Goal: Information Seeking & Learning: Find contact information

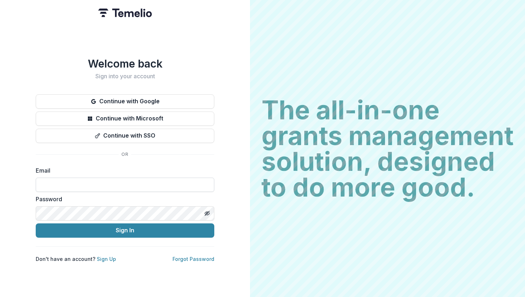
click at [127, 185] on input at bounding box center [125, 184] width 179 height 14
type input "**********"
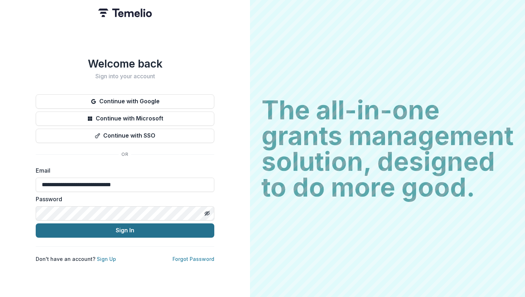
click at [100, 231] on button "Sign In" at bounding box center [125, 230] width 179 height 14
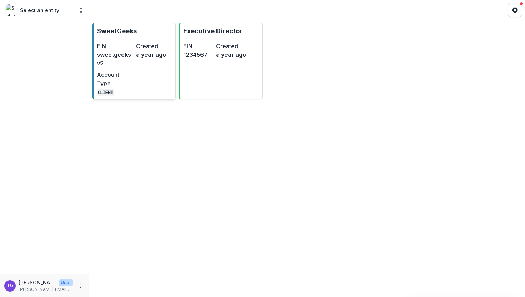
click at [139, 76] on div "EIN sweetgeeksv2 Created a year ago Account Type CLIENT" at bounding box center [135, 69] width 76 height 54
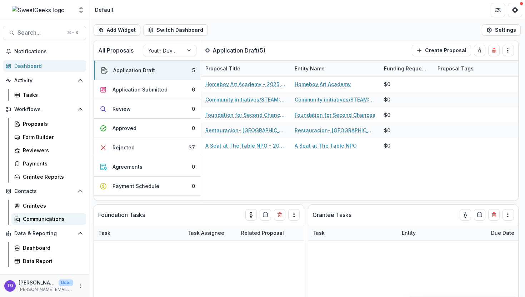
click at [46, 219] on div "Communications" at bounding box center [51, 218] width 57 height 7
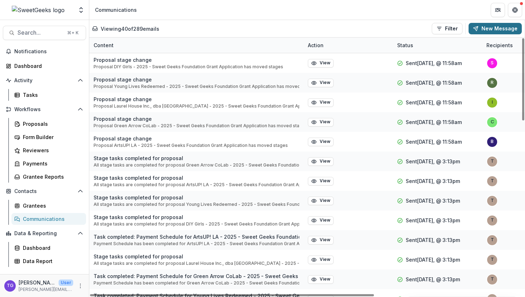
click at [498, 27] on button "New Message" at bounding box center [495, 28] width 53 height 11
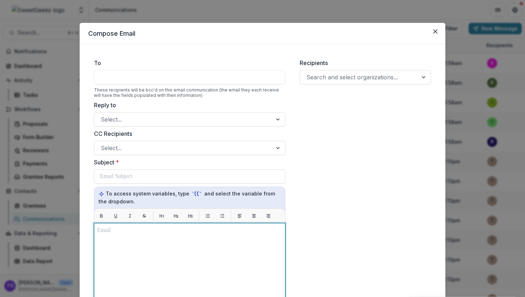
click at [102, 233] on p at bounding box center [189, 230] width 185 height 9
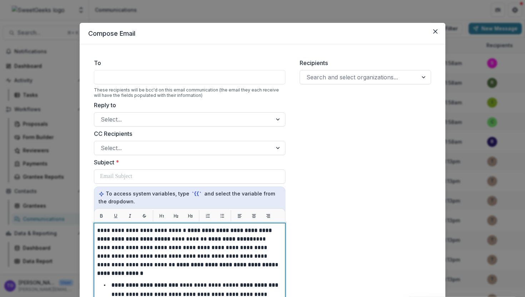
click at [97, 229] on p "**********" at bounding box center [188, 247] width 183 height 43
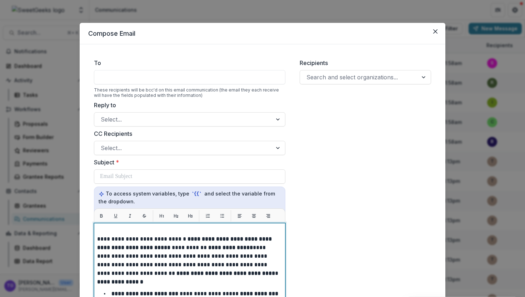
click at [98, 229] on p at bounding box center [188, 230] width 183 height 9
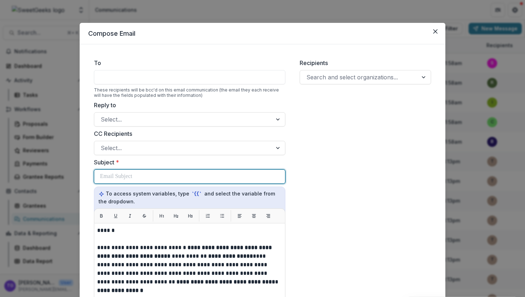
click at [121, 172] on p at bounding box center [116, 176] width 32 height 9
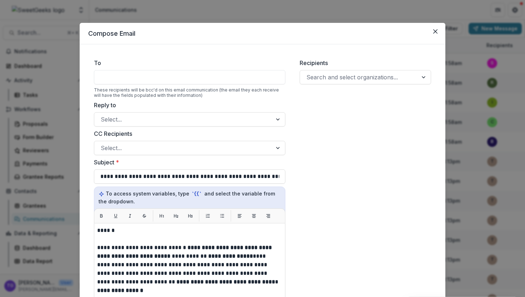
click at [135, 76] on div at bounding box center [189, 77] width 191 height 14
click at [132, 81] on div at bounding box center [189, 77] width 191 height 14
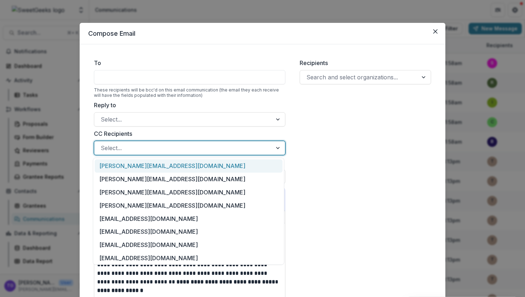
click at [180, 148] on div at bounding box center [183, 148] width 165 height 10
click at [193, 120] on div at bounding box center [183, 119] width 165 height 10
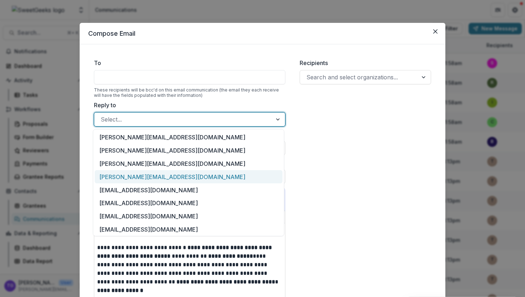
click at [180, 180] on div "[PERSON_NAME][EMAIL_ADDRESS][DOMAIN_NAME]" at bounding box center [189, 176] width 188 height 13
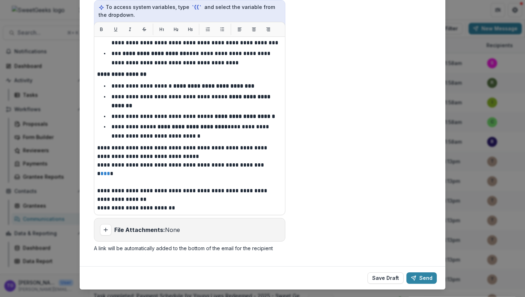
scroll to position [201, 0]
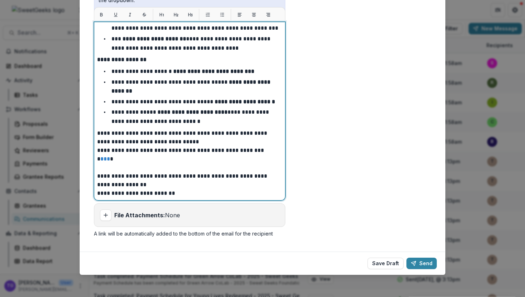
click at [184, 167] on p "*" at bounding box center [188, 163] width 183 height 17
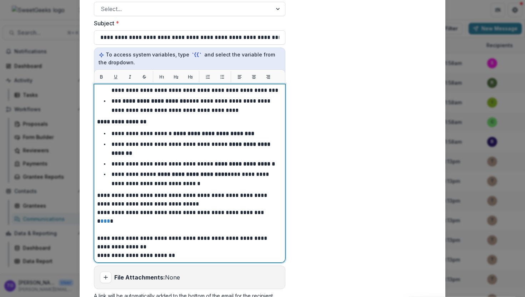
scroll to position [0, 0]
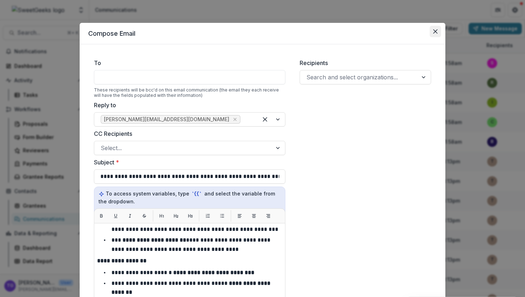
click at [435, 32] on icon "Close" at bounding box center [435, 31] width 4 height 4
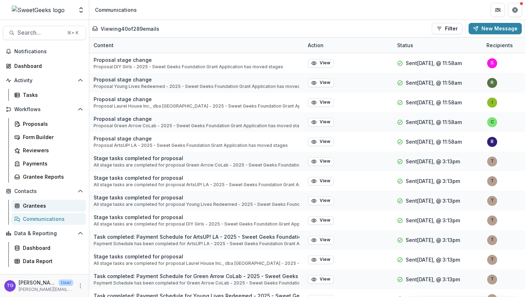
click at [30, 206] on div "Grantees" at bounding box center [51, 205] width 57 height 7
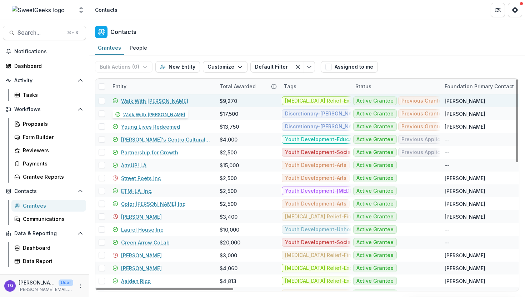
click at [139, 101] on link "Walk With [PERSON_NAME]" at bounding box center [154, 100] width 67 height 7
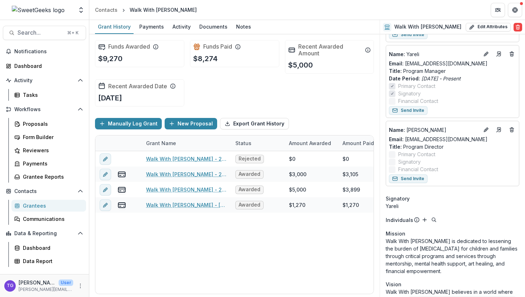
scroll to position [199, 0]
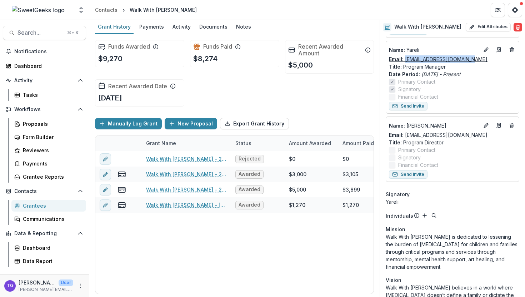
drag, startPoint x: 468, startPoint y: 55, endPoint x: 405, endPoint y: 55, distance: 62.9
click at [405, 55] on div "Email: yareli@walkwithsally.org" at bounding box center [452, 58] width 127 height 7
copy link "yareli@walkwithsally.org"
click at [105, 10] on div "Contacts" at bounding box center [106, 9] width 22 height 7
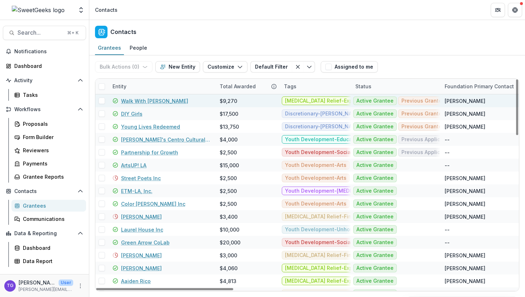
click at [131, 101] on link "Walk With [PERSON_NAME]" at bounding box center [154, 100] width 67 height 7
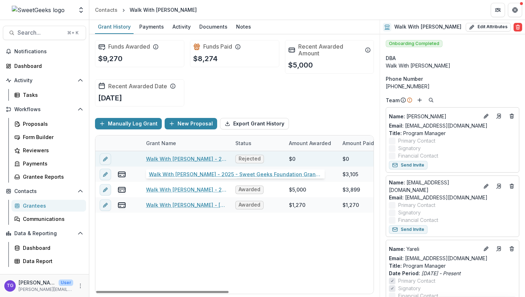
click at [187, 159] on link "Walk With Sally - 2025 - Sweet Geeks Foundation Grant Application" at bounding box center [186, 158] width 81 height 7
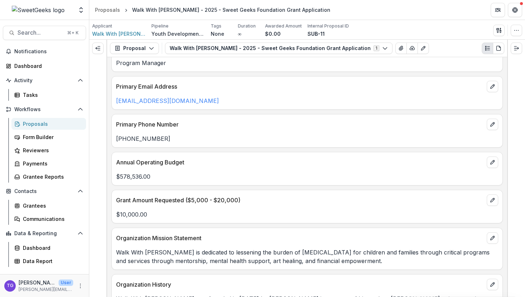
scroll to position [462, 0]
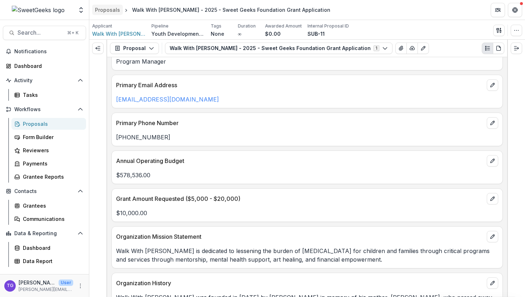
click at [111, 9] on div "Proposals" at bounding box center [107, 9] width 25 height 7
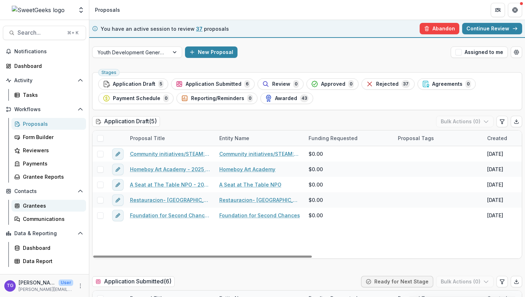
click at [34, 206] on div "Grantees" at bounding box center [51, 205] width 57 height 7
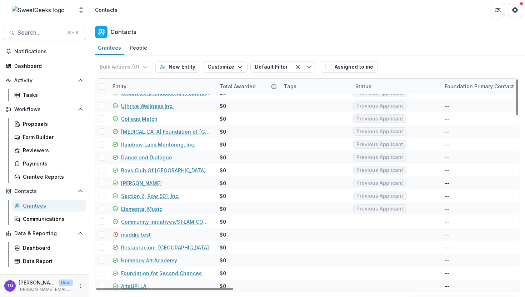
scroll to position [1012, 0]
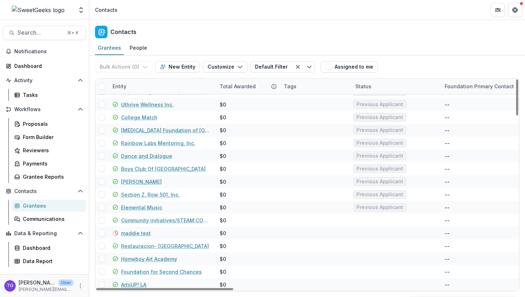
click at [141, 90] on div "Entity" at bounding box center [161, 86] width 107 height 15
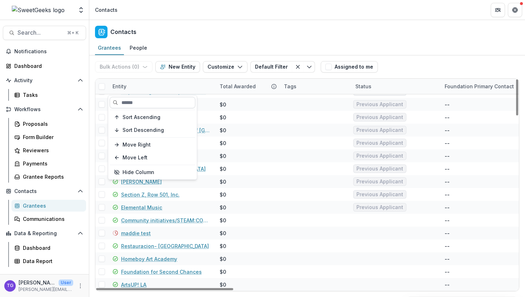
click at [135, 106] on input at bounding box center [153, 102] width 86 height 11
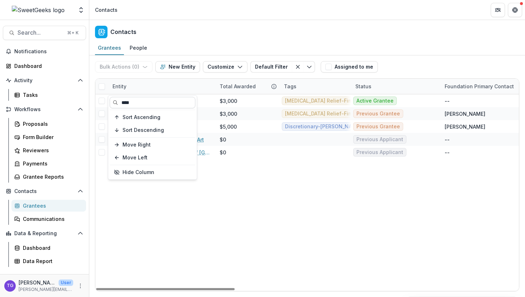
scroll to position [0, 0]
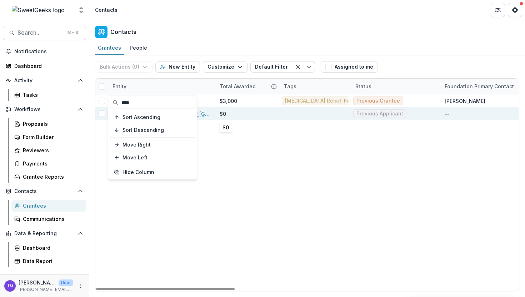
type input "****"
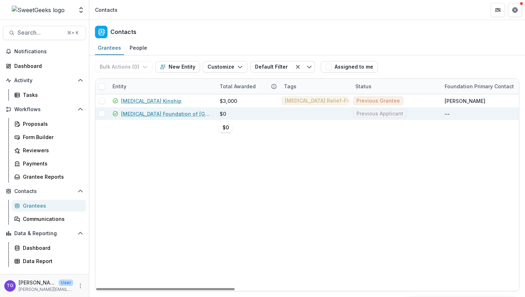
click at [235, 115] on div "$0" at bounding box center [248, 113] width 56 height 13
click at [173, 115] on link "[MEDICAL_DATA] Foundation of [GEOGRAPHIC_DATA][US_STATE], Inc." at bounding box center [166, 113] width 90 height 7
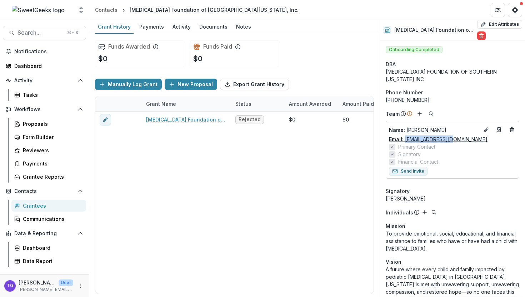
drag, startPoint x: 451, startPoint y: 138, endPoint x: 405, endPoint y: 140, distance: 46.4
click at [405, 140] on div "Email: kids@ccfsocal.org" at bounding box center [452, 138] width 127 height 7
copy link "kids@ccfsocal.org"
click at [36, 202] on div "Grantees" at bounding box center [51, 205] width 57 height 7
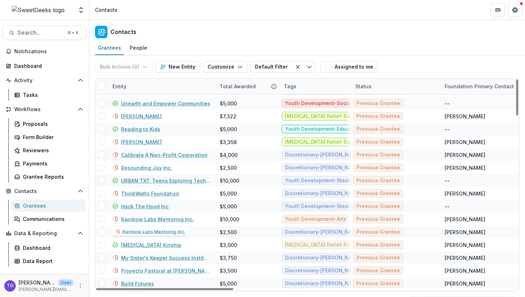
scroll to position [474, 0]
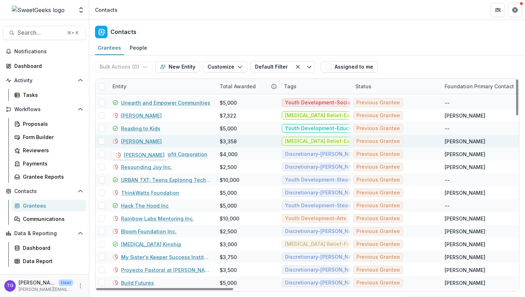
click at [151, 142] on link "Yessica Munoz" at bounding box center [141, 140] width 41 height 7
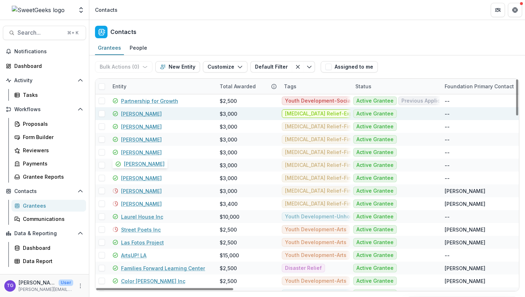
scroll to position [56, 0]
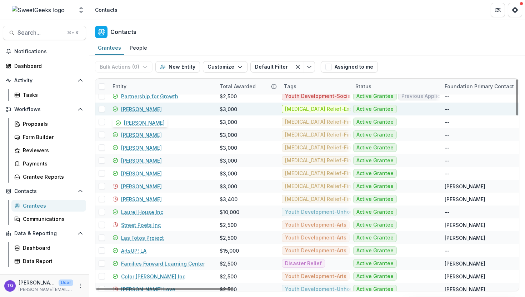
click at [133, 108] on link "[PERSON_NAME]" at bounding box center [141, 108] width 41 height 7
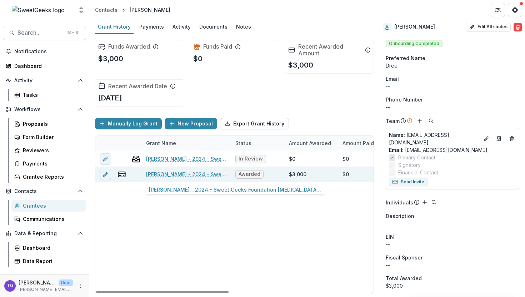
click at [177, 174] on link "Adrena - 2024 - Sweet Geeks Foundation Cancer Relief - Financial Relief Grant A…" at bounding box center [186, 173] width 81 height 7
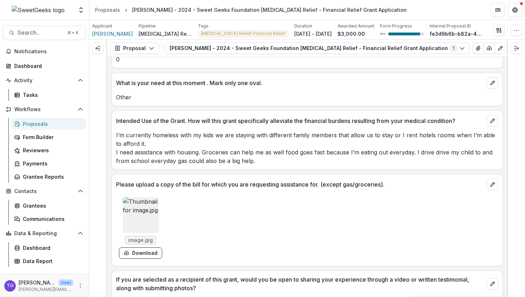
scroll to position [1334, 0]
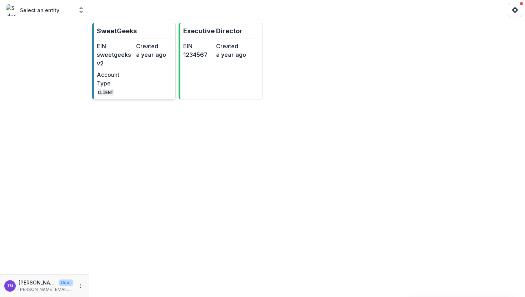
click at [125, 77] on dt "Account Type" at bounding box center [115, 78] width 36 height 17
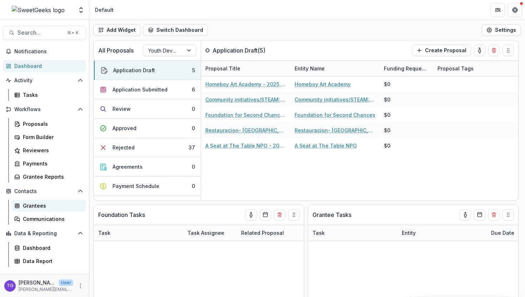
click at [39, 206] on div "Grantees" at bounding box center [51, 205] width 57 height 7
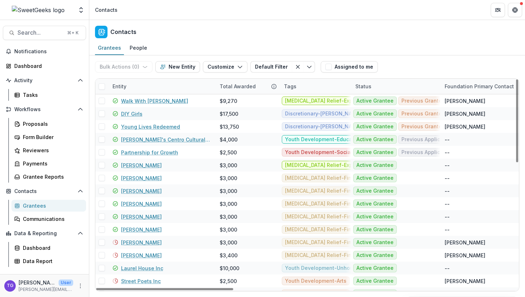
click at [147, 86] on div "Entity" at bounding box center [161, 86] width 107 height 15
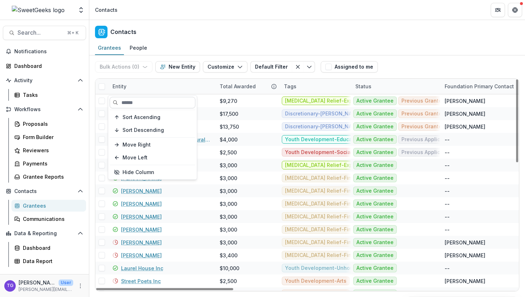
click at [144, 104] on input at bounding box center [153, 102] width 86 height 11
type input "*"
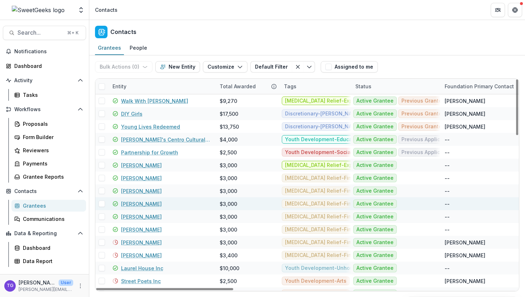
click at [204, 197] on div "[PERSON_NAME]" at bounding box center [161, 203] width 99 height 13
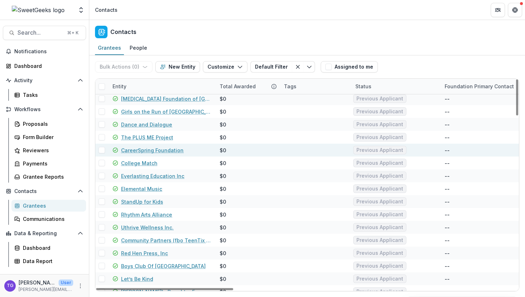
scroll to position [791, 0]
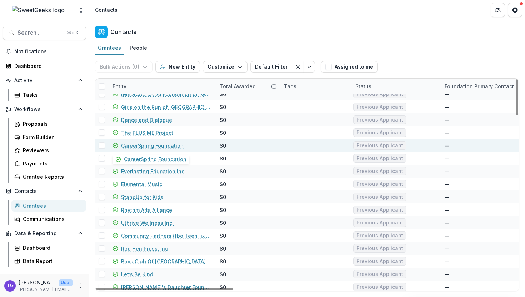
click at [170, 144] on link "CareerSpring Foundation" at bounding box center [152, 145] width 62 height 7
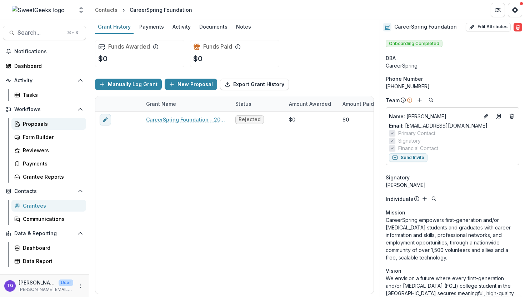
click at [40, 120] on div "Proposals" at bounding box center [51, 123] width 57 height 7
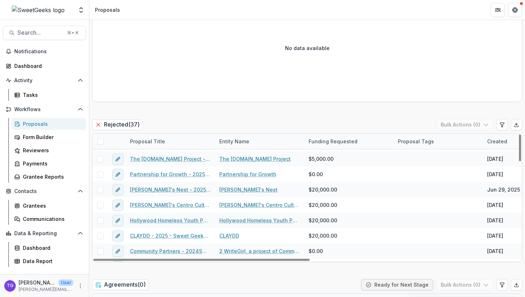
scroll to position [260, 0]
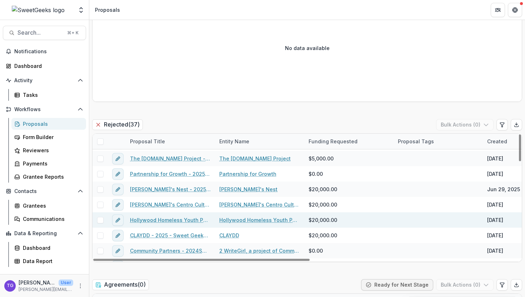
click at [165, 223] on link "Hollywood Homeless Youth Partnership - 2025 - Sweet Geeks Foundation Grant Appl…" at bounding box center [170, 219] width 81 height 7
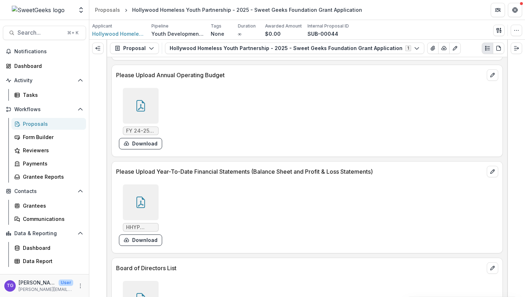
scroll to position [1921, 0]
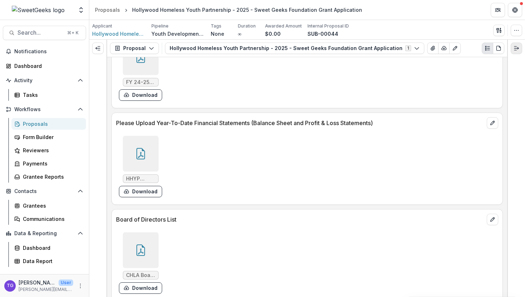
click at [516, 49] on icon "Expand right" at bounding box center [517, 48] width 6 height 6
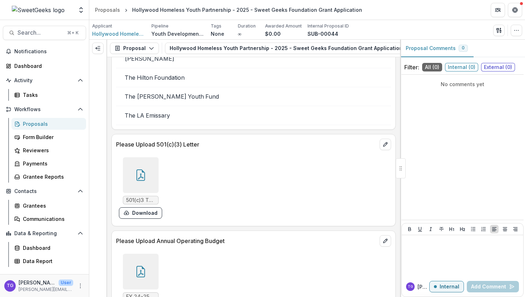
scroll to position [2144, 0]
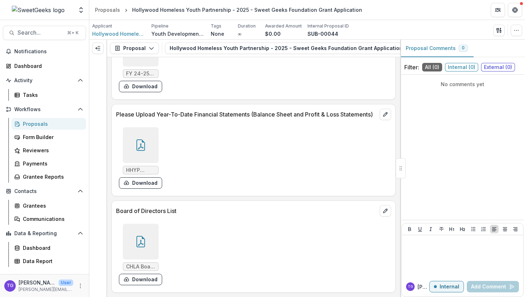
click at [464, 70] on span "Internal ( 0 )" at bounding box center [461, 67] width 33 height 9
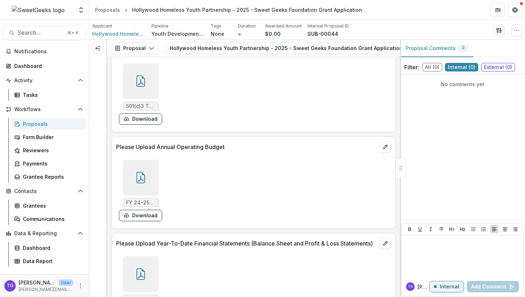
scroll to position [2013, 0]
click at [41, 124] on div "Proposals" at bounding box center [51, 123] width 57 height 7
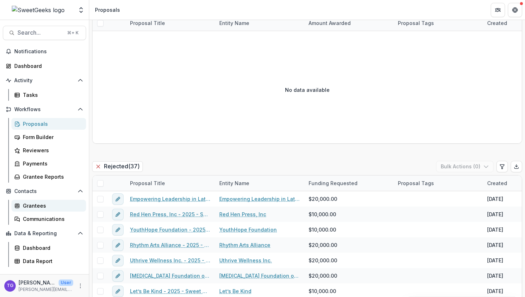
click at [39, 207] on div "Grantees" at bounding box center [51, 205] width 57 height 7
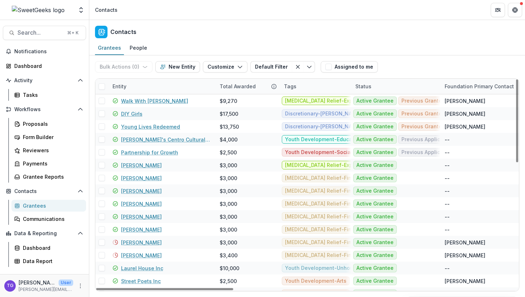
click at [144, 89] on div "Entity" at bounding box center [161, 86] width 107 height 15
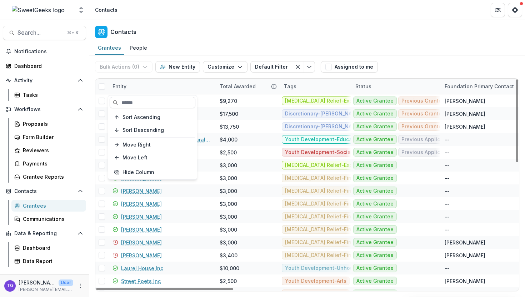
click at [141, 102] on input at bounding box center [153, 102] width 86 height 11
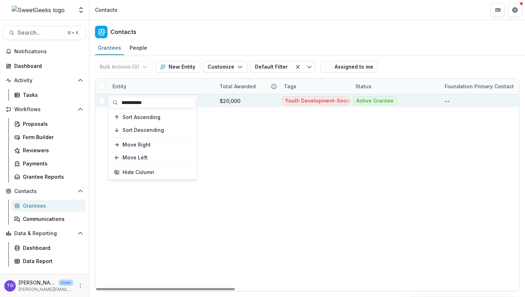
type input "**********"
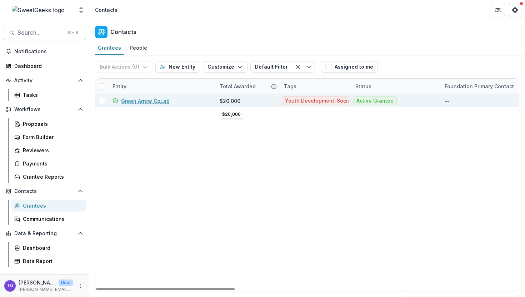
click at [234, 100] on div "$20,000" at bounding box center [230, 100] width 21 height 7
click at [161, 102] on link "Green Arrow CoLab" at bounding box center [145, 100] width 49 height 7
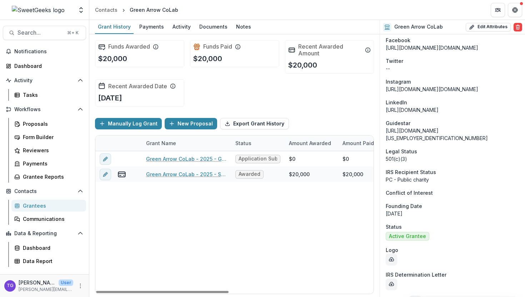
scroll to position [566, 0]
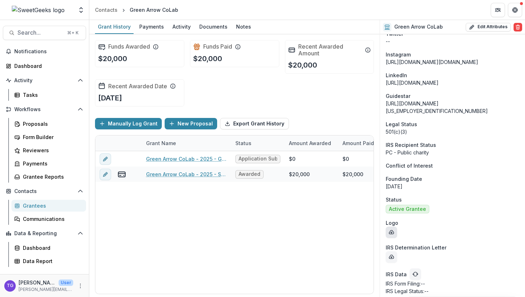
click at [392, 229] on icon "download-entity-logo" at bounding box center [392, 232] width 6 height 6
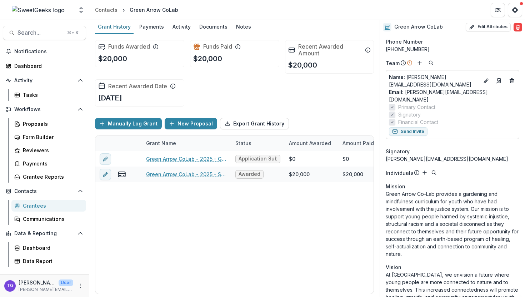
scroll to position [37, 0]
drag, startPoint x: 387, startPoint y: 182, endPoint x: 466, endPoint y: 240, distance: 97.4
click at [466, 240] on p "Green Arrow Co-Lab provides a gardening and mindfulness curriculum for youth wh…" at bounding box center [453, 223] width 134 height 67
copy p "Green Arrow Co-Lab provides a gardening and mindfulness curriculum for youth wh…"
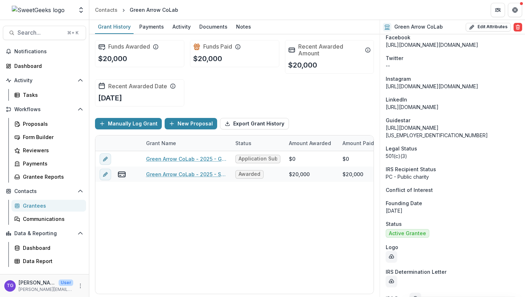
scroll to position [566, 0]
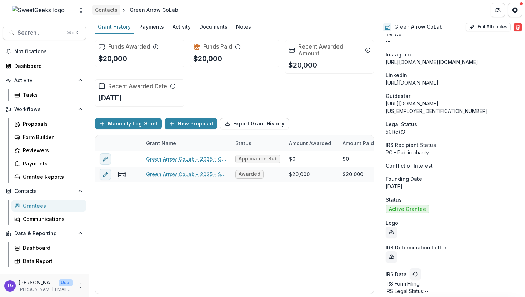
click at [110, 8] on div "Contacts" at bounding box center [106, 9] width 22 height 7
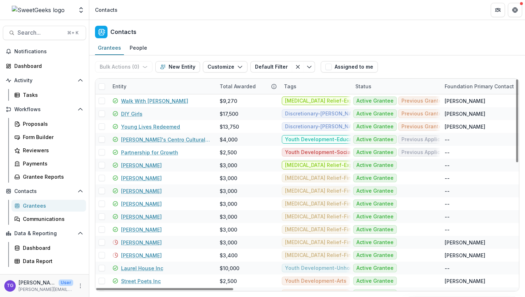
click at [141, 88] on div "Entity" at bounding box center [161, 86] width 107 height 15
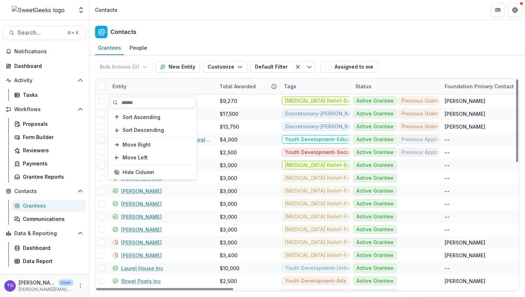
click at [136, 105] on input at bounding box center [153, 102] width 86 height 11
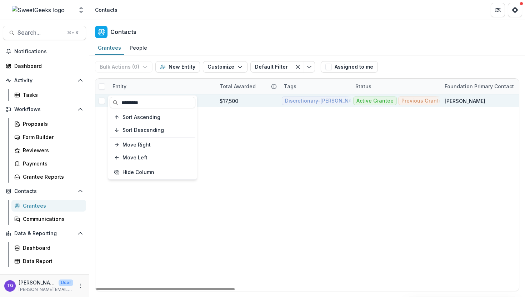
type input "*********"
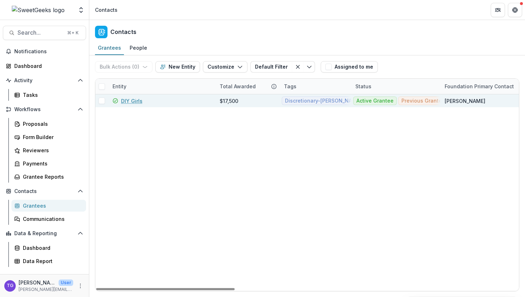
click at [218, 99] on div "$17,500" at bounding box center [247, 100] width 64 height 13
click at [137, 99] on link "DIY Girls" at bounding box center [131, 100] width 21 height 7
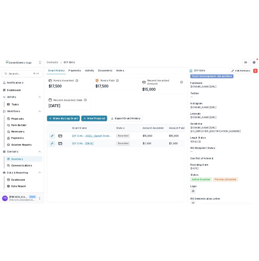
scroll to position [694, 0]
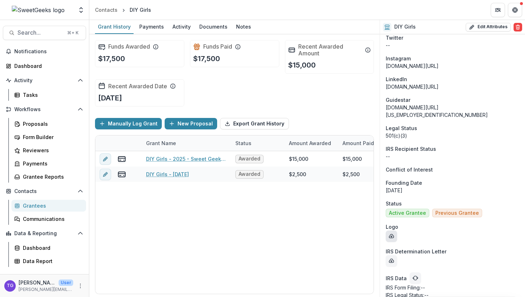
click at [391, 230] on button "download-entity-logo" at bounding box center [391, 235] width 11 height 11
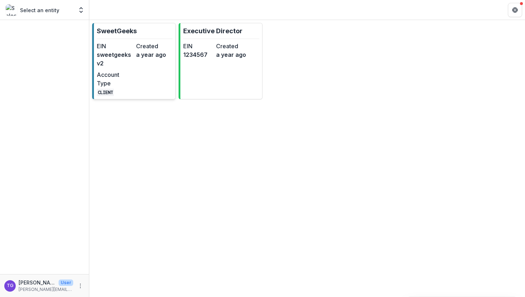
click at [139, 62] on div "Created a year ago" at bounding box center [154, 55] width 36 height 26
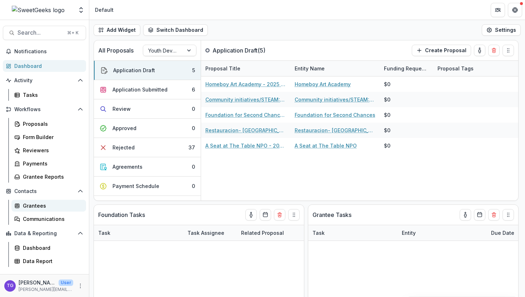
click at [41, 204] on div "Grantees" at bounding box center [51, 205] width 57 height 7
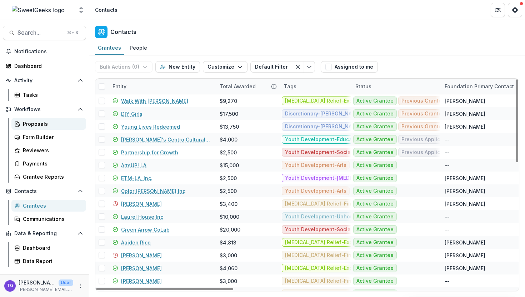
click at [41, 126] on div "Proposals" at bounding box center [51, 123] width 57 height 7
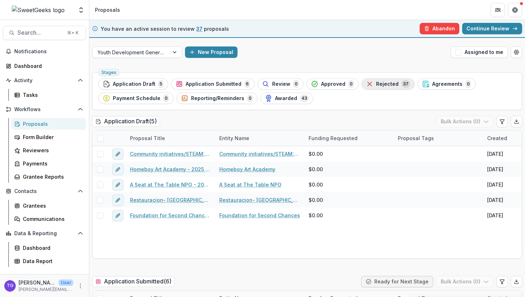
click at [384, 85] on span "Rejected" at bounding box center [387, 84] width 22 height 6
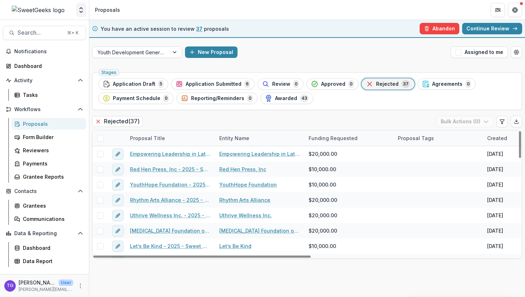
click at [81, 12] on icon "Open entity switcher" at bounding box center [80, 9] width 7 height 7
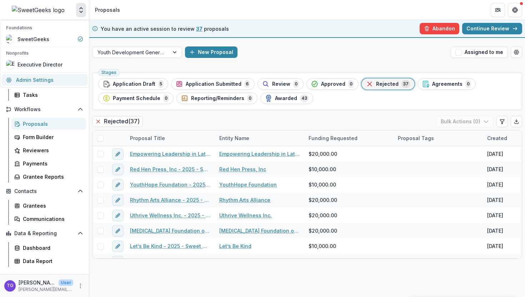
click at [61, 76] on link "Admin Settings" at bounding box center [45, 80] width 86 height 12
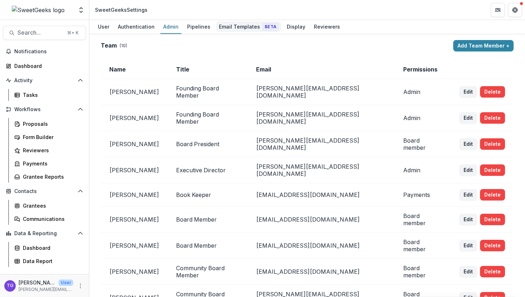
click at [236, 24] on div "Email Templates Beta" at bounding box center [248, 26] width 65 height 10
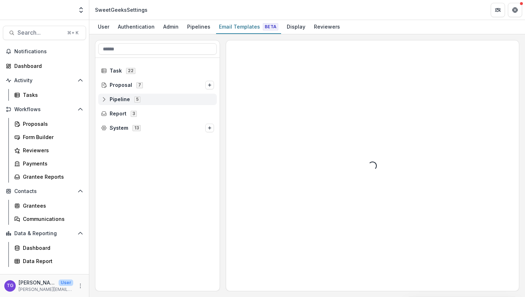
click at [103, 98] on circle at bounding box center [103, 97] width 1 height 1
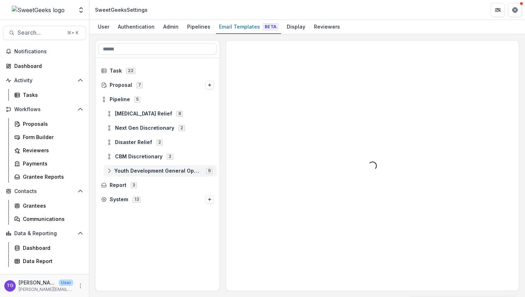
click at [109, 169] on circle at bounding box center [109, 168] width 1 height 1
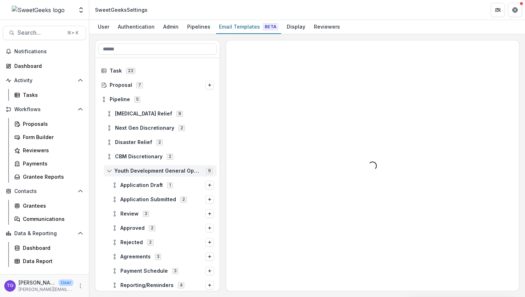
scroll to position [44, 0]
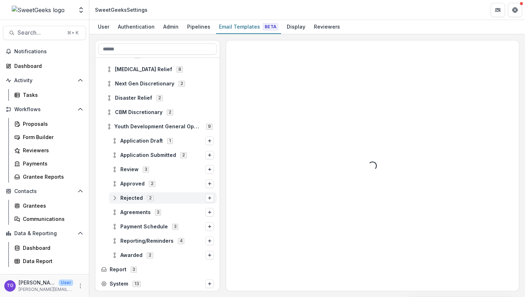
click at [114, 198] on icon at bounding box center [115, 198] width 6 height 6
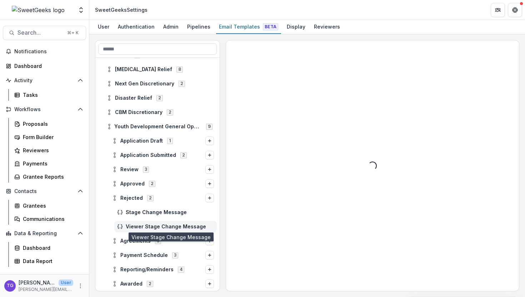
click at [144, 225] on span "Viewer Stage Change Message" at bounding box center [170, 227] width 88 height 6
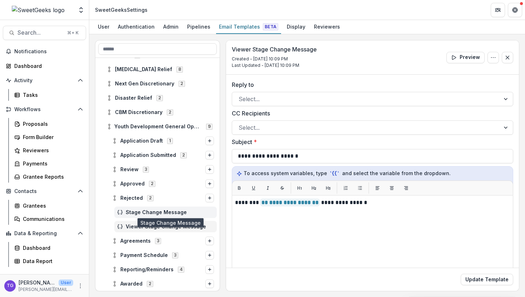
click at [176, 212] on span "Stage Change Message" at bounding box center [170, 212] width 88 height 6
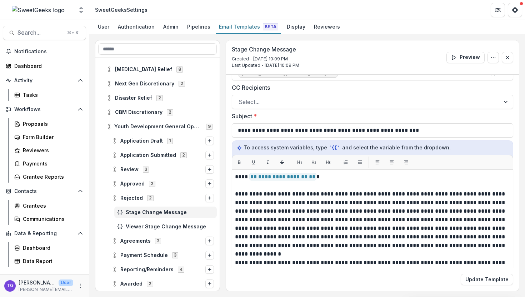
scroll to position [7, 0]
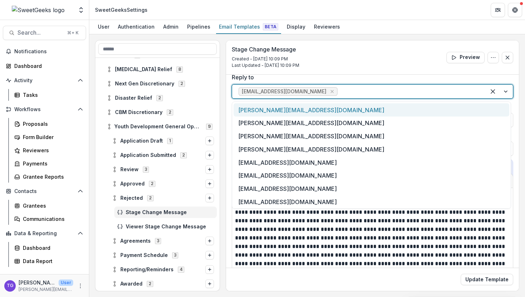
click at [501, 90] on div at bounding box center [499, 92] width 27 height 14
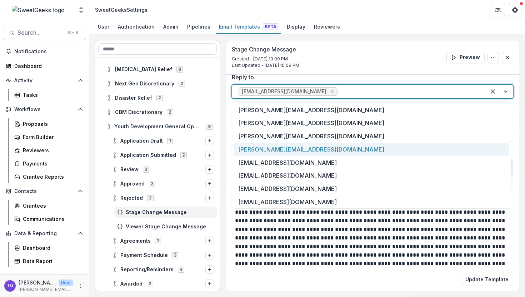
click at [455, 149] on div "[PERSON_NAME][EMAIL_ADDRESS][DOMAIN_NAME]" at bounding box center [372, 149] width 276 height 13
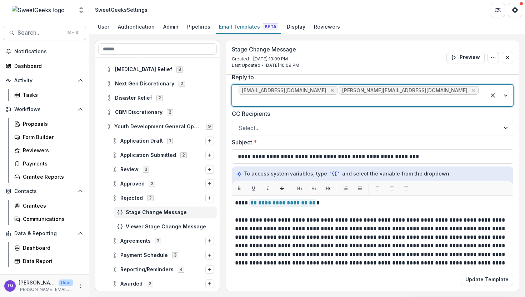
click at [331, 92] on icon "Remove info@sweetgeeksfoundation.org" at bounding box center [332, 90] width 3 height 3
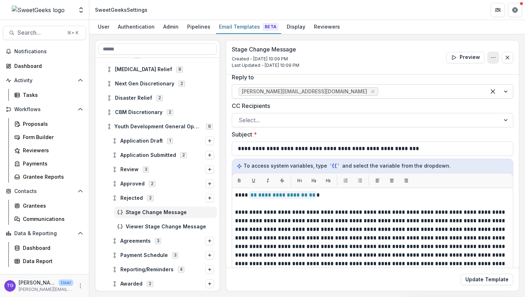
click at [490, 58] on icon "Options" at bounding box center [493, 58] width 6 height 6
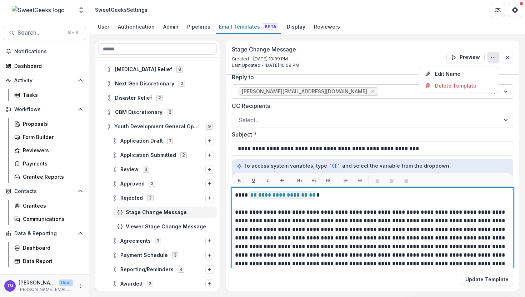
click at [415, 197] on p "**********" at bounding box center [371, 195] width 273 height 9
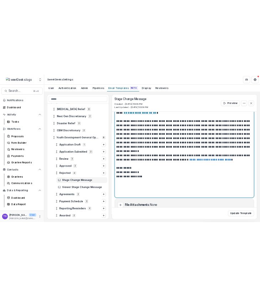
scroll to position [138, 0]
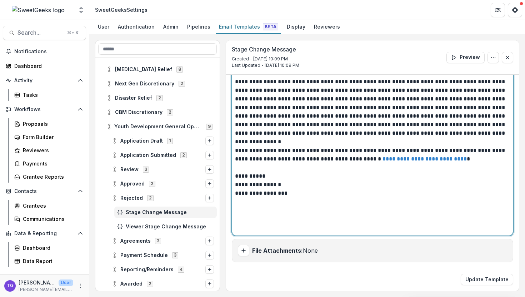
click at [382, 159] on link "**********" at bounding box center [424, 158] width 84 height 5
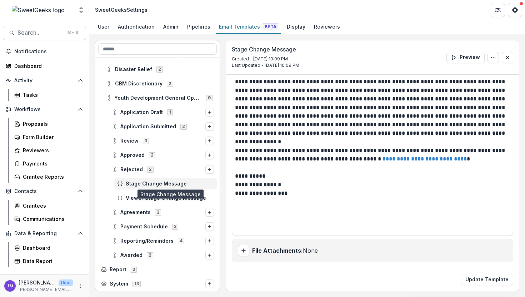
click at [176, 184] on span "Stage Change Message" at bounding box center [170, 184] width 88 height 6
click at [107, 26] on div "User" at bounding box center [103, 26] width 17 height 10
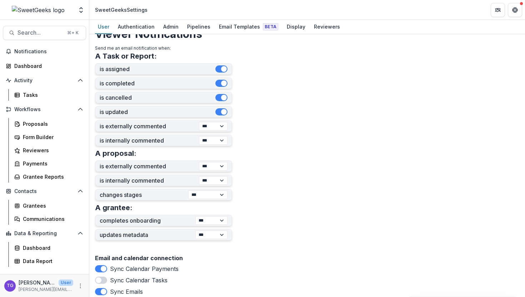
scroll to position [165, 0]
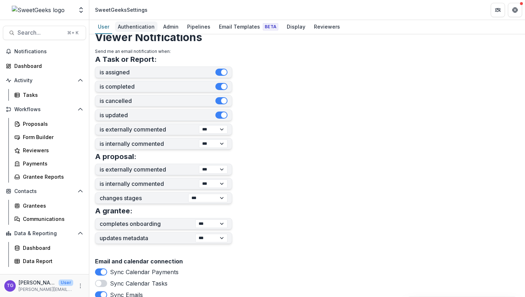
click at [150, 30] on div "Authentication" at bounding box center [136, 26] width 42 height 10
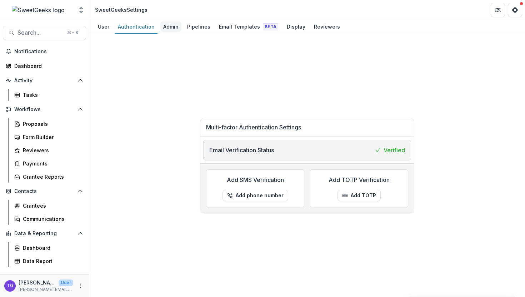
click at [170, 25] on div "Admin" at bounding box center [170, 26] width 21 height 10
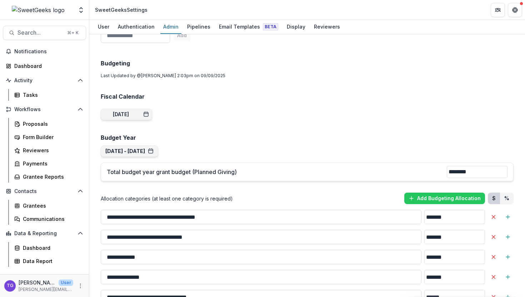
scroll to position [633, 0]
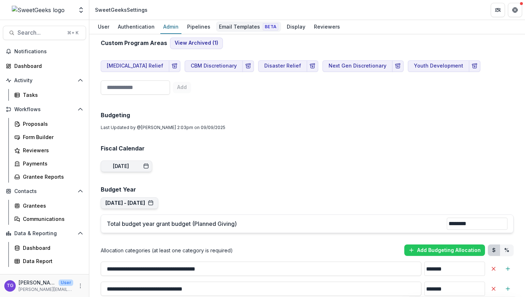
click at [229, 26] on div "Email Templates Beta" at bounding box center [248, 26] width 65 height 10
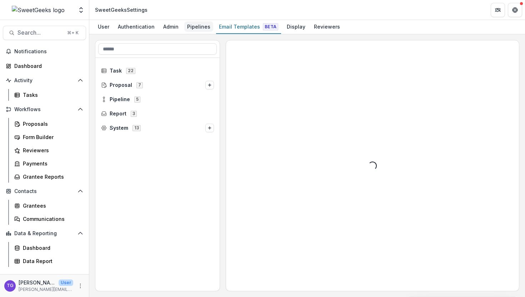
click at [192, 27] on div "Pipelines" at bounding box center [198, 26] width 29 height 10
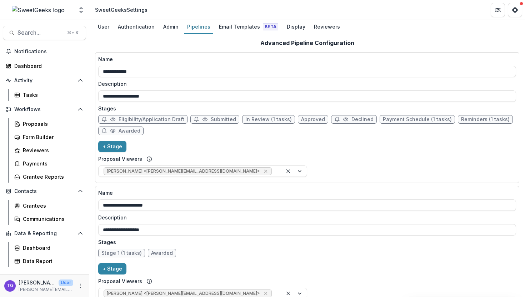
scroll to position [44, 0]
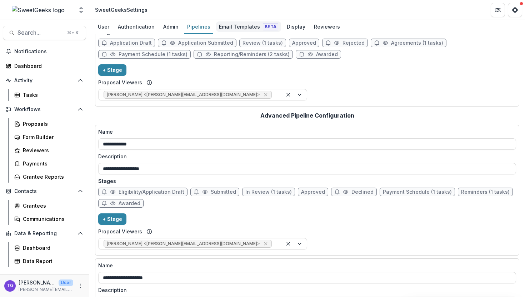
click at [227, 23] on div "Email Templates Beta" at bounding box center [248, 26] width 65 height 10
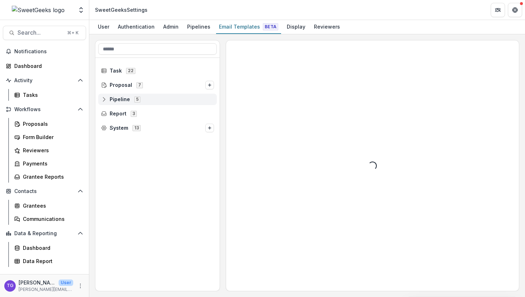
click at [101, 100] on icon at bounding box center [104, 99] width 6 height 6
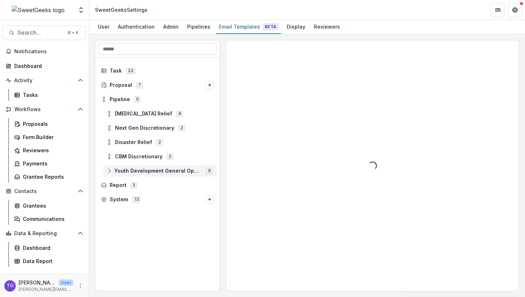
click at [111, 169] on icon at bounding box center [109, 171] width 6 height 6
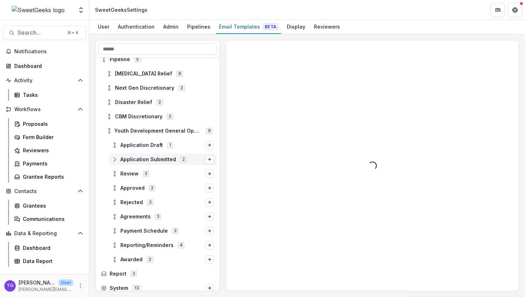
scroll to position [44, 0]
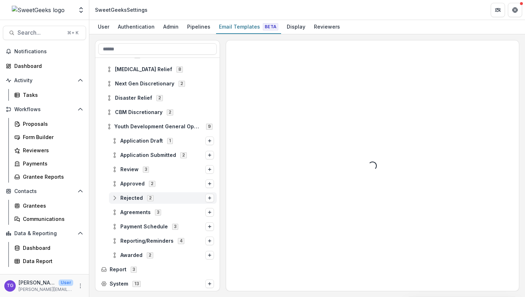
click at [116, 197] on icon at bounding box center [115, 198] width 6 height 6
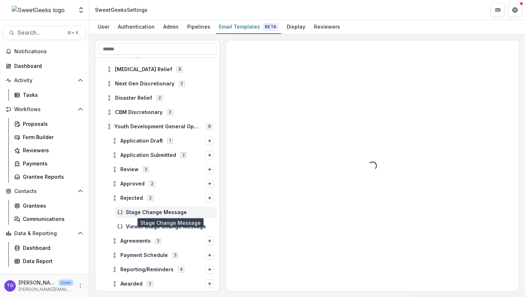
click at [139, 213] on span "Stage Change Message" at bounding box center [170, 212] width 88 height 6
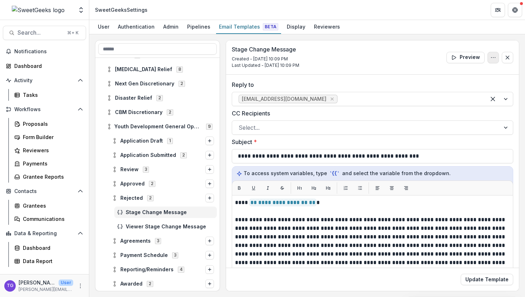
click at [492, 57] on icon "Options" at bounding box center [493, 58] width 6 height 6
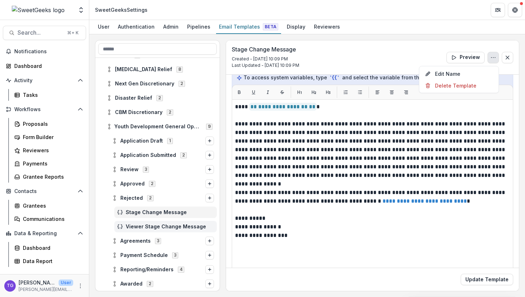
scroll to position [73, 0]
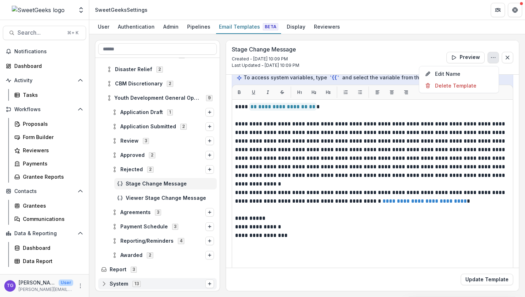
click at [104, 285] on icon at bounding box center [104, 284] width 6 height 6
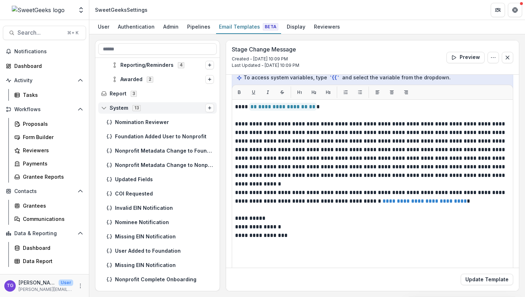
scroll to position [259, 0]
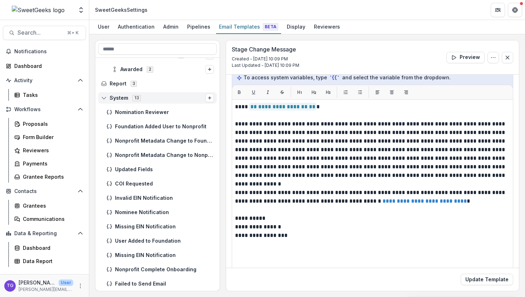
click at [104, 97] on icon at bounding box center [104, 98] width 6 height 6
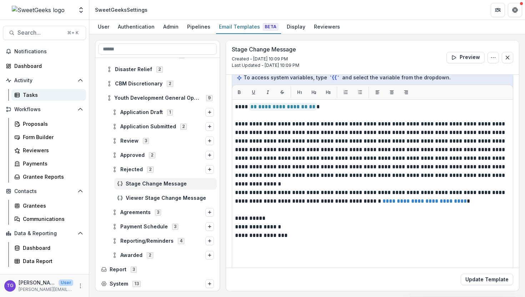
click at [39, 93] on div "Tasks" at bounding box center [51, 94] width 57 height 7
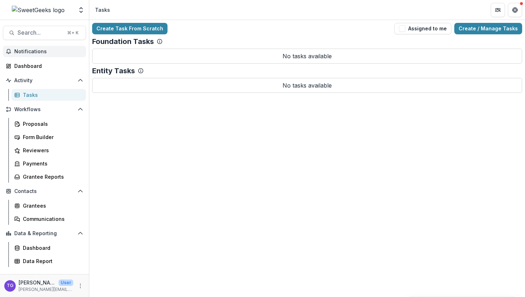
click at [45, 52] on span "Notifications" at bounding box center [48, 52] width 69 height 6
click at [40, 63] on div "Dashboard" at bounding box center [47, 65] width 66 height 7
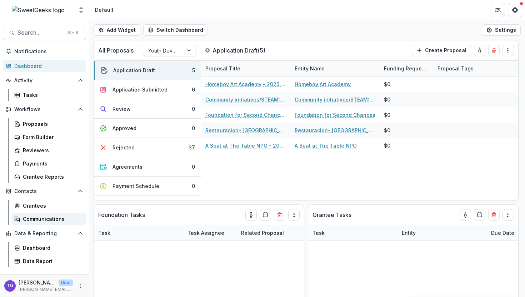
click at [37, 222] on div "Communications" at bounding box center [51, 218] width 57 height 7
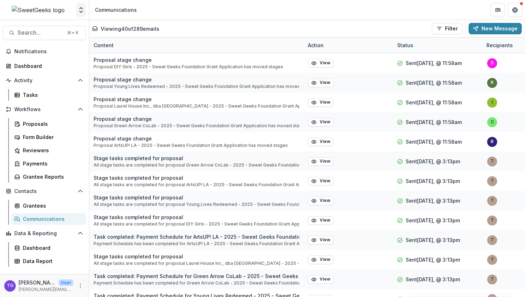
click at [80, 12] on polyline "Open entity switcher" at bounding box center [81, 11] width 3 height 1
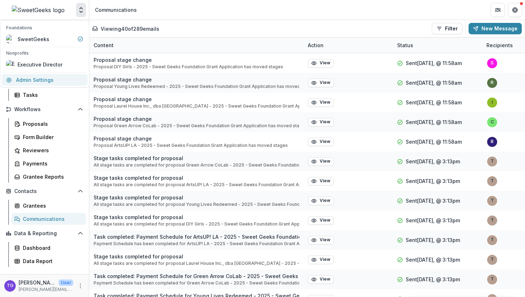
click at [46, 78] on link "Admin Settings" at bounding box center [45, 80] width 86 height 12
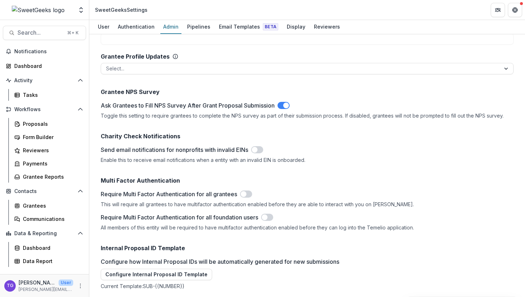
scroll to position [1107, 0]
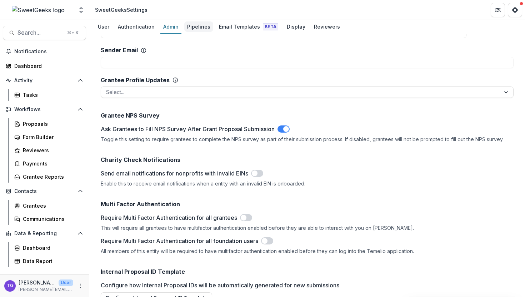
click at [192, 29] on div "Pipelines" at bounding box center [198, 26] width 29 height 10
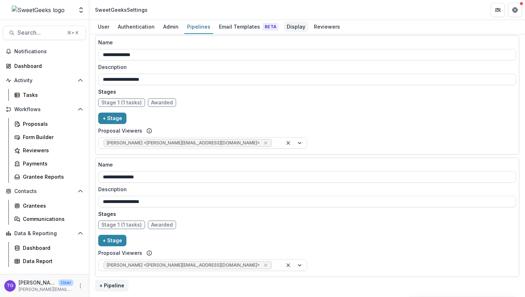
click at [295, 26] on div "Display" at bounding box center [296, 26] width 24 height 10
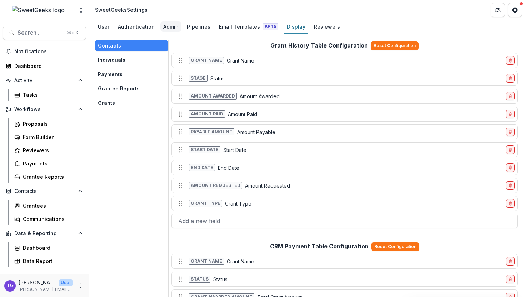
click at [165, 28] on div "Admin" at bounding box center [170, 26] width 21 height 10
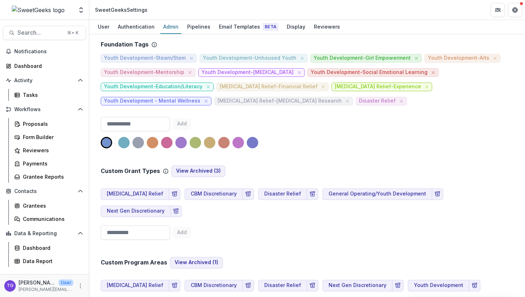
scroll to position [420, 0]
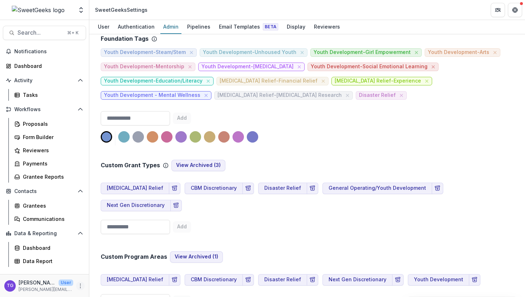
click at [80, 284] on icon "More" at bounding box center [80, 286] width 6 height 6
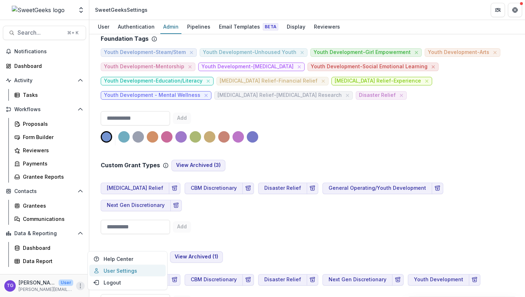
click at [115, 268] on link "User Settings" at bounding box center [127, 271] width 76 height 12
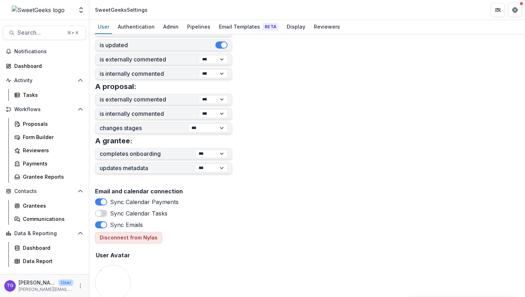
scroll to position [271, 0]
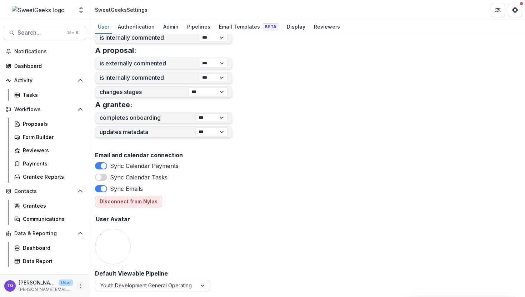
click at [80, 283] on icon "More" at bounding box center [80, 286] width 6 height 6
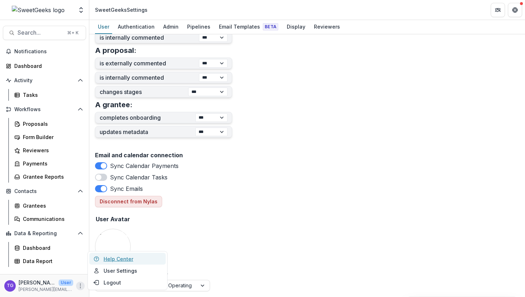
click at [104, 258] on link "Help Center" at bounding box center [127, 259] width 76 height 12
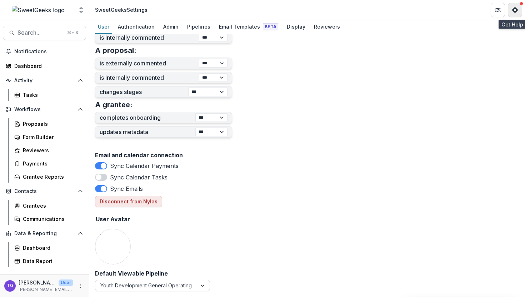
click at [516, 9] on icon "Get Help" at bounding box center [516, 10] width 1 height 2
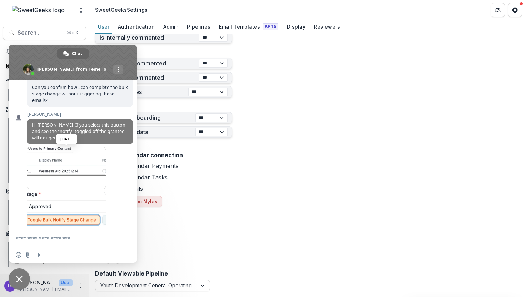
scroll to position [107, 0]
click at [77, 185] on span at bounding box center [66, 167] width 79 height 43
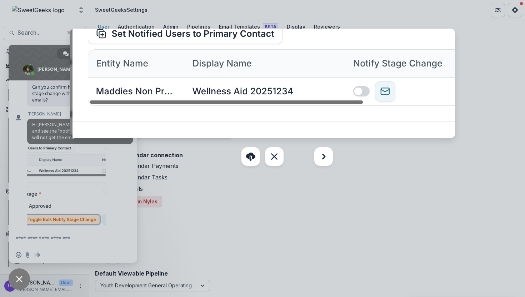
click at [89, 187] on div at bounding box center [262, 148] width 525 height 297
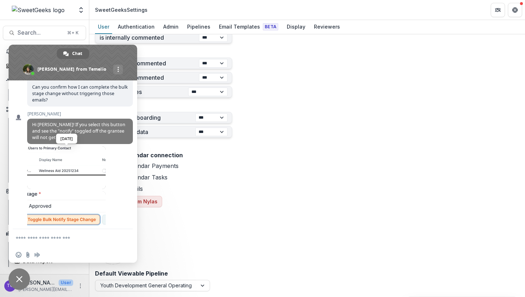
click at [86, 179] on span at bounding box center [66, 167] width 79 height 43
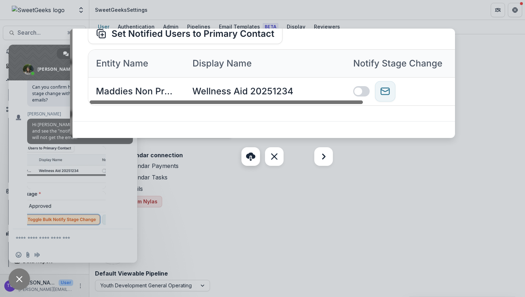
click at [252, 147] on link "Download" at bounding box center [250, 156] width 19 height 19
click at [106, 219] on div at bounding box center [262, 148] width 525 height 297
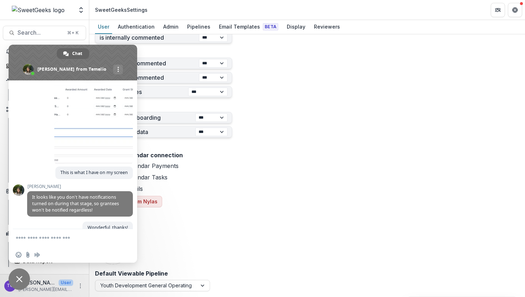
scroll to position [300, 0]
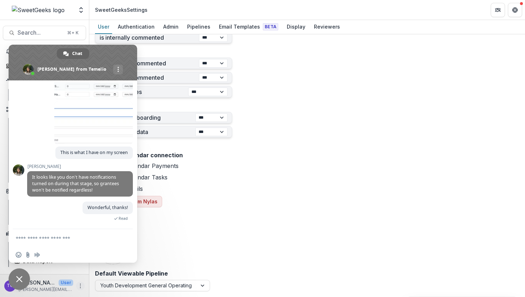
click at [81, 284] on icon "More" at bounding box center [80, 286] width 6 height 6
click at [147, 260] on link "Help Center" at bounding box center [127, 259] width 76 height 12
click at [261, 83] on form "**********" at bounding box center [307, 30] width 424 height 522
click at [100, 51] on span at bounding box center [73, 63] width 129 height 36
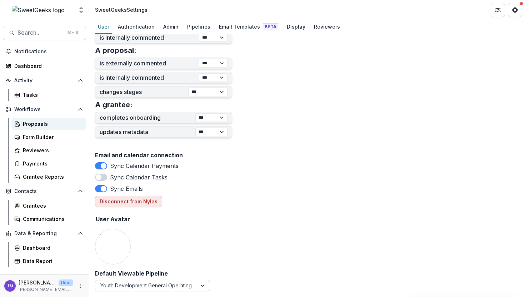
click at [42, 123] on div "Proposals" at bounding box center [51, 123] width 57 height 7
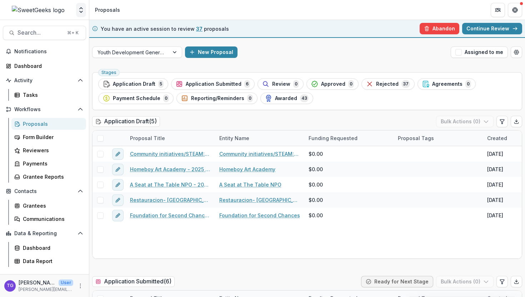
click at [81, 11] on icon "Open entity switcher" at bounding box center [80, 9] width 7 height 7
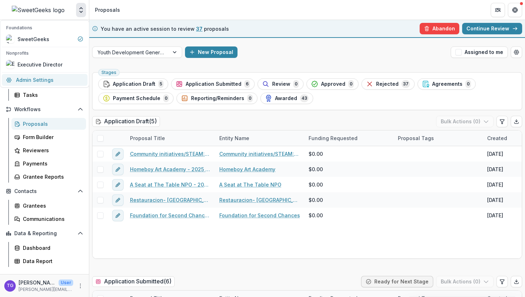
click at [68, 82] on link "Admin Settings" at bounding box center [45, 80] width 86 height 12
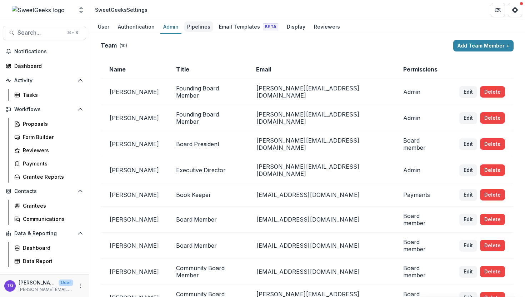
click at [201, 25] on div "Pipelines" at bounding box center [198, 26] width 29 height 10
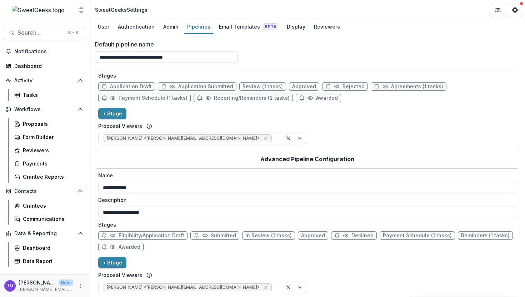
click at [325, 87] on icon at bounding box center [328, 87] width 6 height 6
click at [334, 84] on icon at bounding box center [337, 87] width 6 height 6
click at [342, 86] on span "Rejected" at bounding box center [353, 87] width 22 height 6
select select "******"
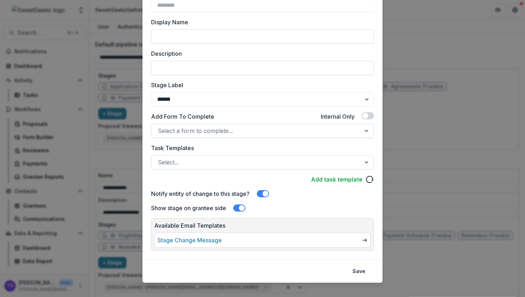
scroll to position [75, 0]
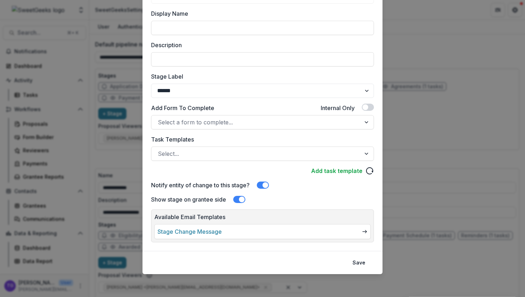
click at [222, 231] on link "Stage Change Message" at bounding box center [189, 231] width 64 height 9
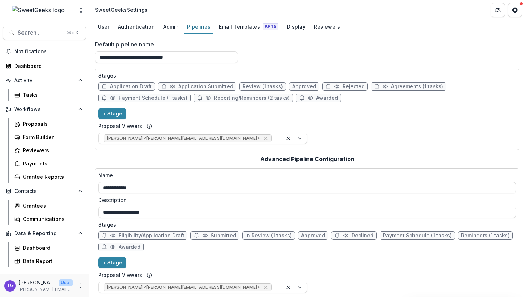
click at [342, 85] on span "Rejected" at bounding box center [353, 87] width 22 height 6
select select "******"
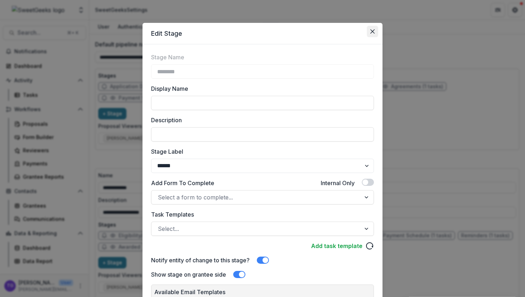
click at [372, 31] on icon "Close" at bounding box center [372, 31] width 4 height 4
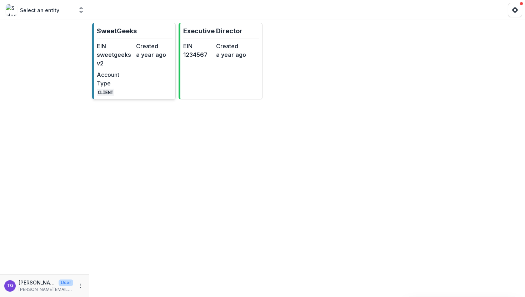
click at [149, 51] on dd "a year ago" at bounding box center [154, 54] width 36 height 9
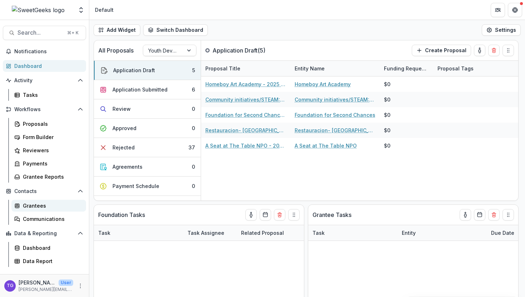
click at [36, 208] on div "Grantees" at bounding box center [51, 205] width 57 height 7
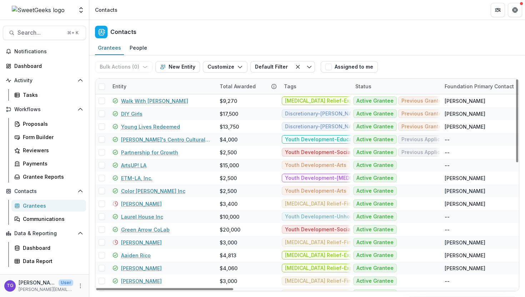
click at [165, 85] on div "Entity" at bounding box center [161, 86] width 107 height 15
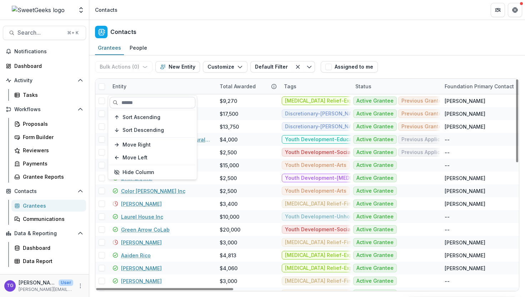
click at [152, 104] on input at bounding box center [153, 102] width 86 height 11
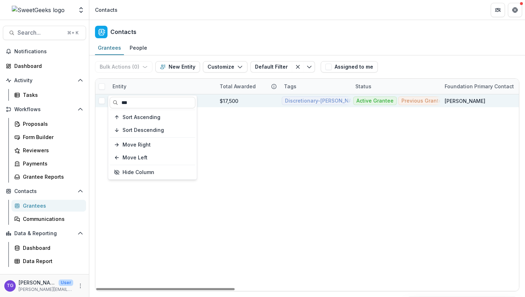
type input "***"
click at [224, 97] on div "$17,500" at bounding box center [229, 100] width 19 height 7
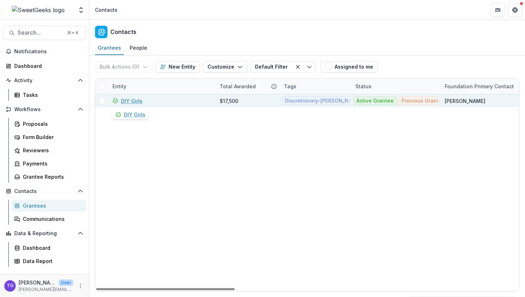
click at [137, 98] on link "DIY Girls" at bounding box center [131, 100] width 21 height 7
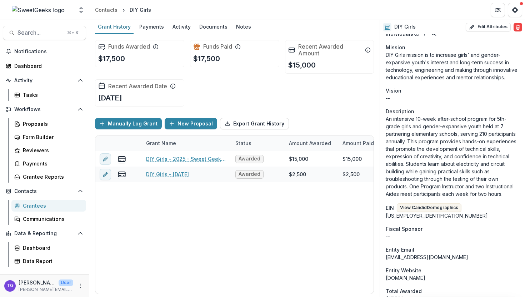
scroll to position [251, 0]
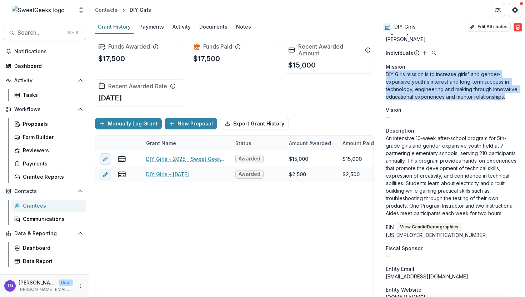
drag, startPoint x: 387, startPoint y: 67, endPoint x: 496, endPoint y: 94, distance: 112.3
click at [496, 94] on div "Onboarding Completed DBA DIY Girls Phone Number [PHONE_NUMBER] Team Name : [PER…" at bounding box center [452, 265] width 145 height 964
copy p "DIY Girls mission is to increase girls' and gender-expansive youth's interest a…"
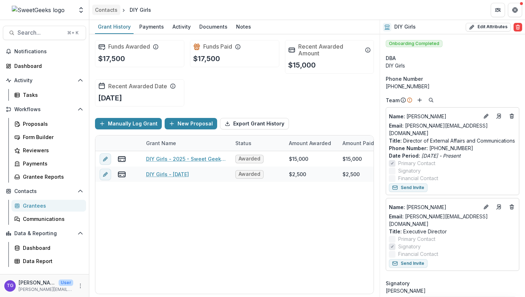
click at [109, 9] on div "Contacts" at bounding box center [106, 9] width 22 height 7
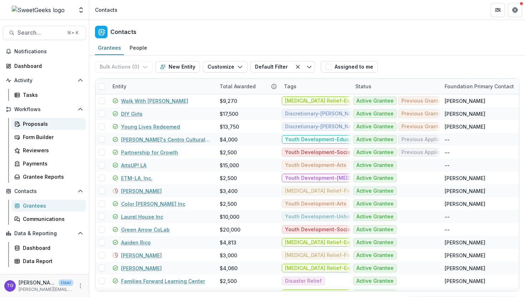
click at [42, 127] on div "Proposals" at bounding box center [51, 123] width 57 height 7
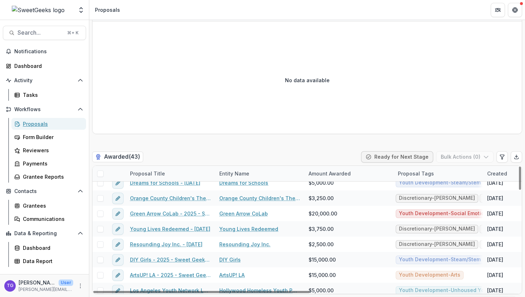
scroll to position [36, 0]
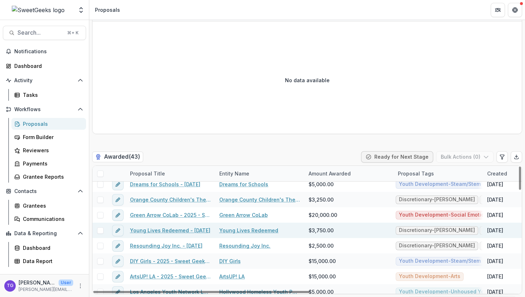
click at [236, 231] on link "Young Lives Redeemed" at bounding box center [248, 229] width 59 height 7
